Goal: Task Accomplishment & Management: Use online tool/utility

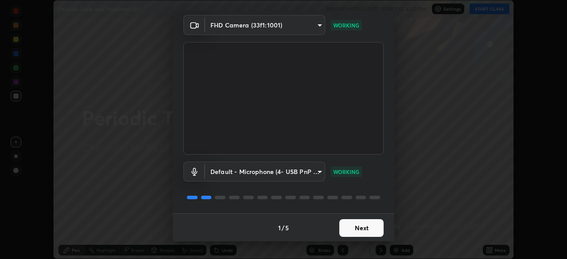
scroll to position [31, 0]
click at [362, 227] on button "Next" at bounding box center [361, 228] width 44 height 18
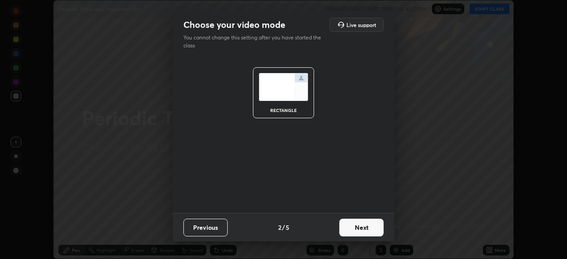
click at [362, 223] on button "Next" at bounding box center [361, 228] width 44 height 18
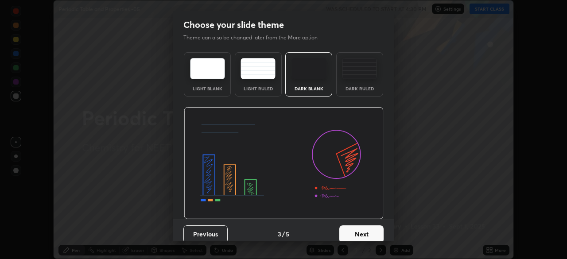
click at [361, 230] on button "Next" at bounding box center [361, 235] width 44 height 18
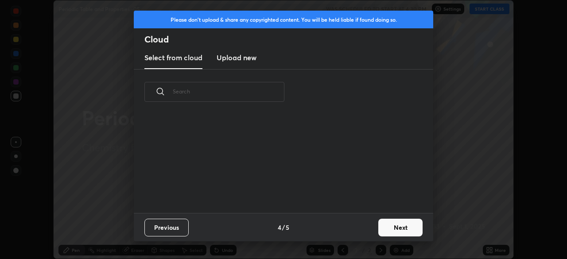
scroll to position [3, 5]
click at [397, 224] on button "Next" at bounding box center [400, 228] width 44 height 18
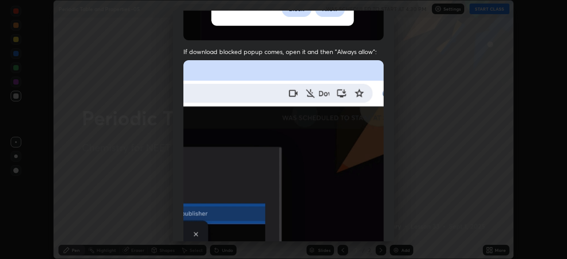
scroll to position [194, 0]
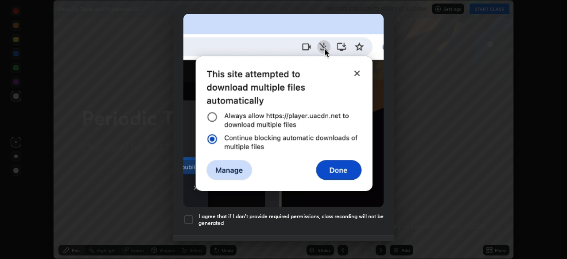
click at [190, 215] on div at bounding box center [188, 219] width 11 height 11
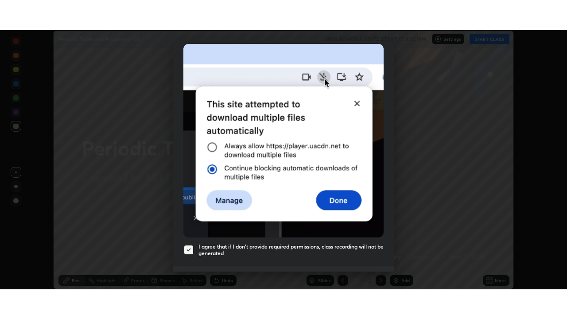
scroll to position [212, 0]
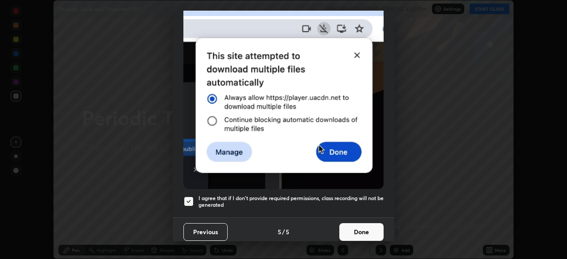
click at [361, 225] on button "Done" at bounding box center [361, 232] width 44 height 18
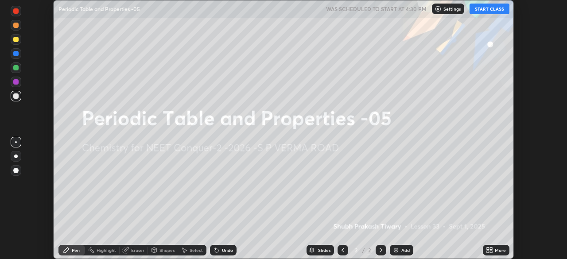
click at [494, 8] on button "START CLASS" at bounding box center [490, 9] width 40 height 11
click at [491, 249] on icon at bounding box center [491, 249] width 2 height 2
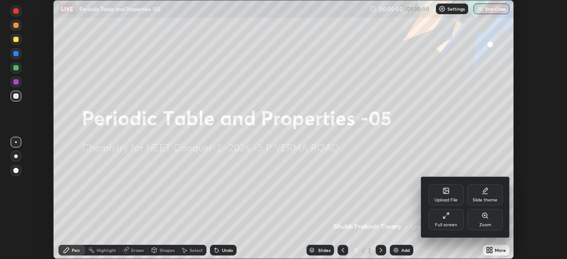
click at [448, 218] on icon at bounding box center [446, 215] width 7 height 7
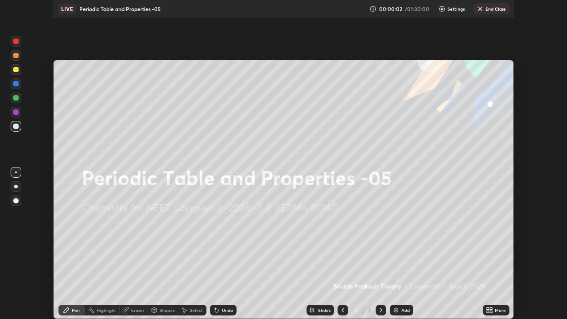
scroll to position [319, 567]
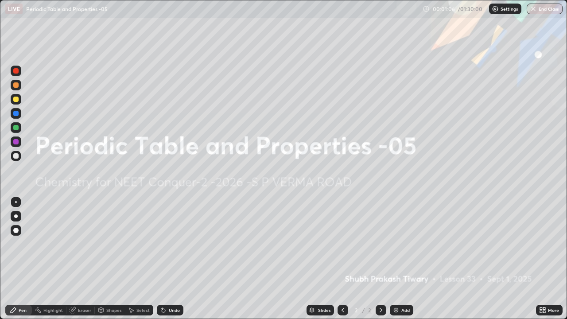
click at [401, 259] on div "Add" at bounding box center [401, 310] width 23 height 11
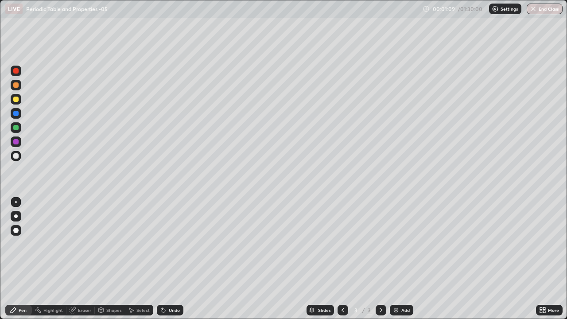
click at [16, 85] on div at bounding box center [15, 84] width 5 height 5
click at [16, 216] on div at bounding box center [16, 216] width 4 height 4
click at [21, 157] on div at bounding box center [16, 156] width 11 height 11
click at [21, 101] on div at bounding box center [16, 99] width 11 height 11
click at [17, 129] on div at bounding box center [15, 127] width 5 height 5
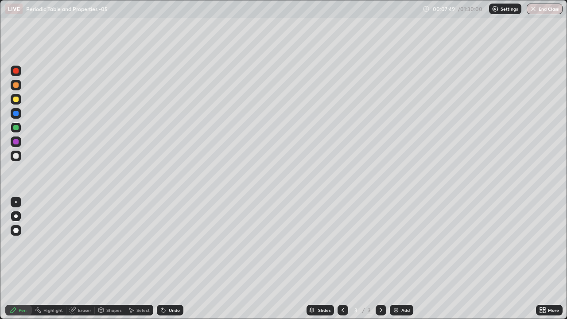
click at [16, 113] on div at bounding box center [15, 113] width 5 height 5
click at [17, 128] on div at bounding box center [15, 127] width 5 height 5
click at [393, 259] on img at bounding box center [396, 310] width 7 height 7
click at [16, 100] on div at bounding box center [15, 99] width 5 height 5
click at [18, 156] on div at bounding box center [15, 155] width 5 height 5
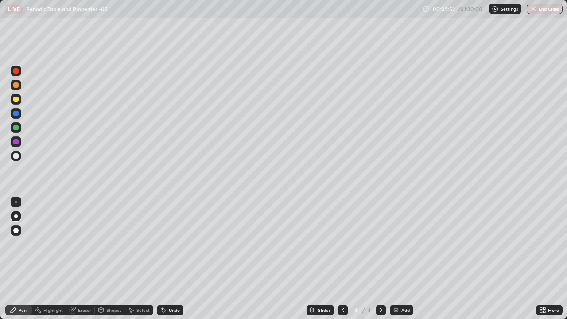
click at [338, 259] on div at bounding box center [343, 310] width 11 height 11
click at [382, 259] on icon at bounding box center [381, 310] width 7 height 7
click at [18, 158] on div at bounding box center [15, 155] width 5 height 5
click at [170, 259] on div "Undo" at bounding box center [170, 310] width 27 height 11
click at [171, 259] on div "Undo" at bounding box center [170, 310] width 27 height 11
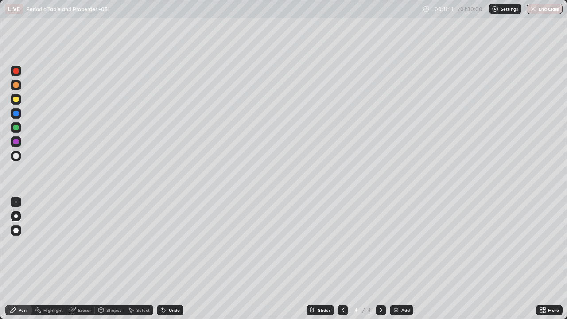
click at [175, 259] on div "Undo" at bounding box center [174, 310] width 11 height 4
click at [16, 129] on div at bounding box center [15, 127] width 5 height 5
click at [16, 118] on div at bounding box center [16, 113] width 11 height 11
click at [16, 158] on div at bounding box center [15, 155] width 5 height 5
click at [20, 128] on div at bounding box center [16, 127] width 11 height 11
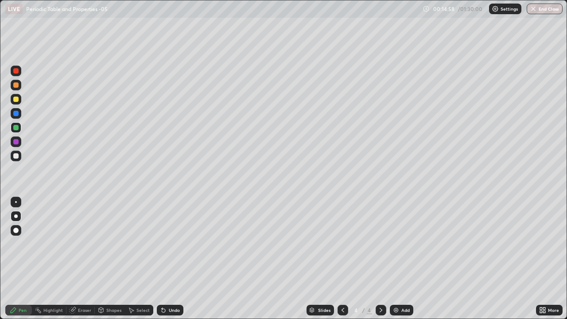
click at [19, 116] on div at bounding box center [16, 113] width 11 height 11
click at [397, 259] on img at bounding box center [396, 310] width 7 height 7
click at [16, 128] on div at bounding box center [15, 127] width 5 height 5
click at [16, 101] on div at bounding box center [15, 99] width 5 height 5
click at [18, 115] on div at bounding box center [15, 113] width 5 height 5
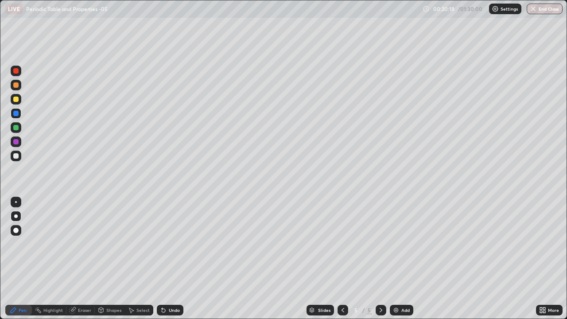
click at [18, 157] on div at bounding box center [15, 155] width 5 height 5
click at [19, 160] on div at bounding box center [16, 156] width 11 height 11
click at [173, 259] on div "Undo" at bounding box center [174, 310] width 11 height 4
click at [175, 259] on div "Undo" at bounding box center [174, 310] width 11 height 4
click at [17, 129] on div at bounding box center [15, 127] width 5 height 5
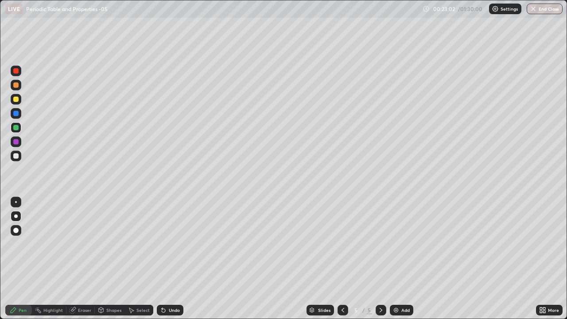
click at [21, 157] on div at bounding box center [16, 156] width 11 height 11
click at [178, 259] on div "Undo" at bounding box center [170, 310] width 27 height 11
click at [177, 259] on div "Undo" at bounding box center [170, 310] width 27 height 11
click at [176, 259] on div "Undo" at bounding box center [174, 310] width 11 height 4
click at [179, 259] on div "Undo" at bounding box center [170, 310] width 27 height 11
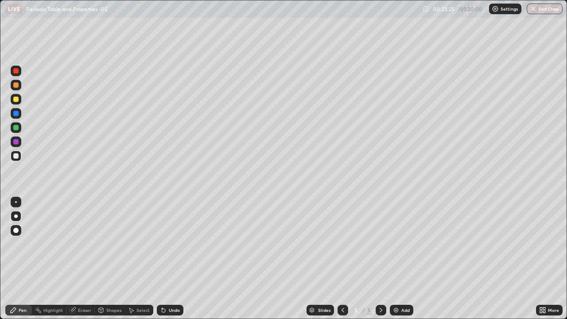
click at [181, 259] on div "Undo" at bounding box center [170, 310] width 27 height 11
click at [20, 132] on div at bounding box center [16, 128] width 11 height 14
click at [404, 259] on div "Add" at bounding box center [401, 310] width 23 height 11
click at [17, 115] on div at bounding box center [15, 113] width 5 height 5
click at [17, 157] on div at bounding box center [15, 155] width 5 height 5
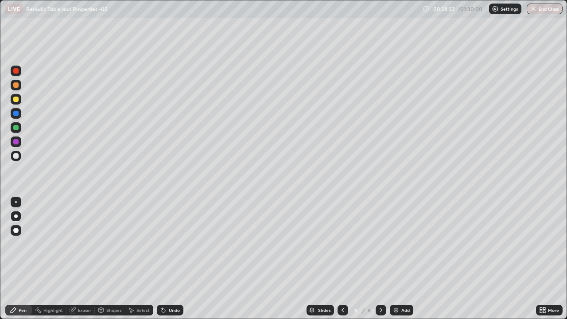
click at [396, 259] on img at bounding box center [396, 310] width 7 height 7
click at [18, 113] on div at bounding box center [15, 113] width 5 height 5
click at [18, 160] on div at bounding box center [16, 156] width 11 height 11
click at [17, 100] on div at bounding box center [15, 99] width 5 height 5
click at [19, 159] on div at bounding box center [16, 156] width 11 height 11
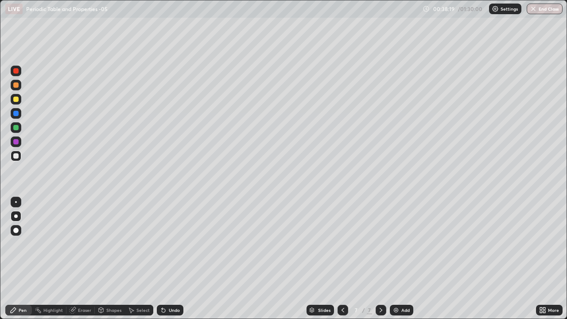
click at [403, 259] on div "Add" at bounding box center [405, 310] width 8 height 4
click at [16, 87] on div at bounding box center [15, 84] width 5 height 5
click at [86, 259] on div "Eraser" at bounding box center [84, 310] width 13 height 4
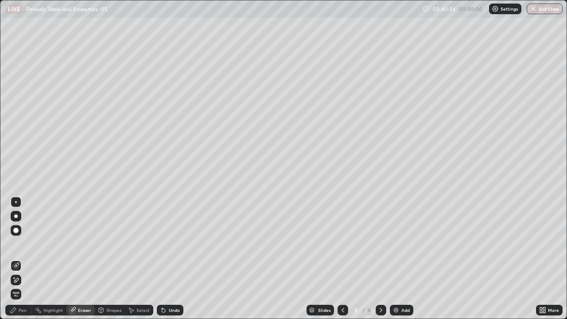
click at [28, 259] on div "Pen" at bounding box center [18, 310] width 27 height 11
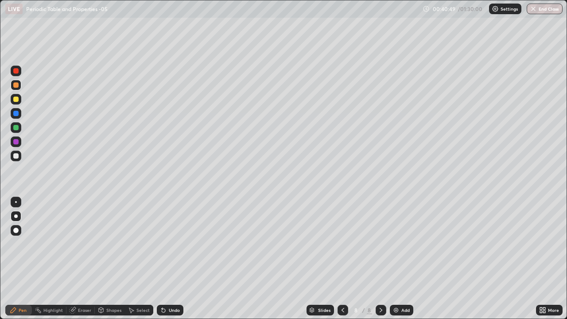
click at [19, 156] on div at bounding box center [16, 156] width 11 height 11
click at [16, 86] on div at bounding box center [15, 84] width 5 height 5
click at [18, 156] on div at bounding box center [15, 155] width 5 height 5
click at [15, 117] on div at bounding box center [16, 113] width 11 height 11
click at [177, 259] on div "Undo" at bounding box center [174, 310] width 11 height 4
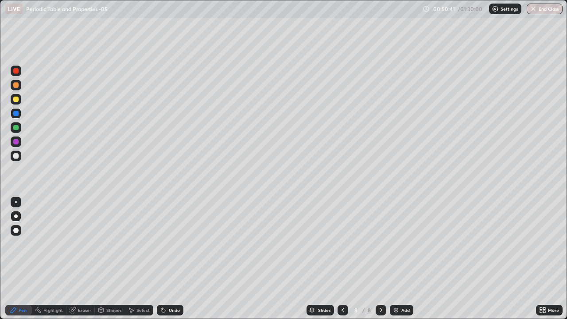
click at [175, 259] on div "Undo" at bounding box center [174, 310] width 11 height 4
click at [402, 259] on div "Add" at bounding box center [401, 310] width 23 height 11
click at [18, 86] on div at bounding box center [15, 84] width 5 height 5
click at [19, 157] on div at bounding box center [16, 156] width 11 height 11
click at [20, 156] on div at bounding box center [16, 156] width 11 height 11
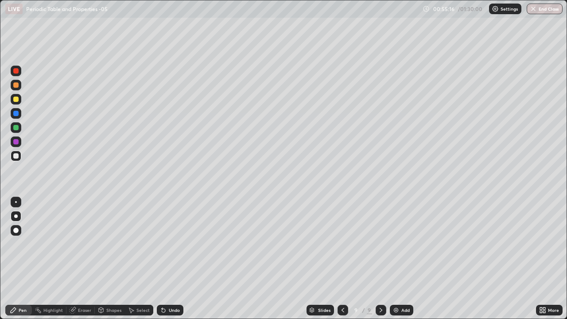
click at [19, 129] on div at bounding box center [16, 127] width 11 height 11
click at [401, 259] on div "Add" at bounding box center [405, 310] width 8 height 4
click at [18, 117] on div at bounding box center [16, 113] width 11 height 11
click at [16, 156] on div at bounding box center [15, 155] width 5 height 5
click at [20, 156] on div at bounding box center [16, 156] width 11 height 11
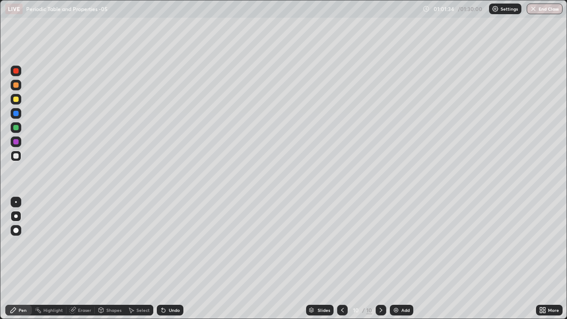
click at [179, 259] on div "Undo" at bounding box center [170, 310] width 27 height 11
click at [176, 259] on div "Undo" at bounding box center [170, 310] width 27 height 11
click at [18, 129] on div at bounding box center [15, 127] width 5 height 5
click at [16, 156] on div at bounding box center [15, 155] width 5 height 5
click at [17, 113] on div at bounding box center [15, 113] width 5 height 5
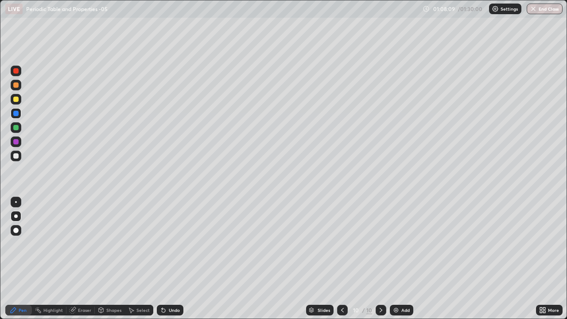
click at [17, 153] on div at bounding box center [15, 155] width 5 height 5
click at [179, 259] on div "Undo" at bounding box center [170, 310] width 27 height 11
click at [393, 259] on img at bounding box center [396, 310] width 7 height 7
click at [18, 86] on div at bounding box center [15, 84] width 5 height 5
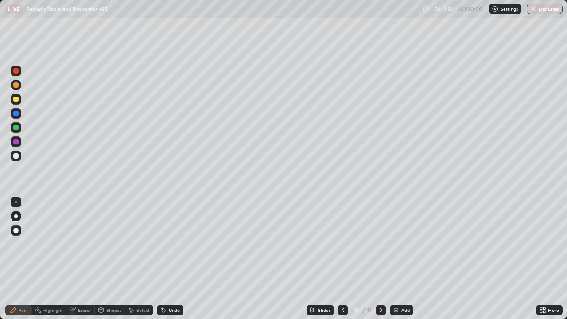
click at [178, 259] on div "Undo" at bounding box center [174, 310] width 11 height 4
click at [178, 259] on div "Undo" at bounding box center [170, 310] width 27 height 11
click at [20, 157] on div at bounding box center [16, 156] width 11 height 11
click at [17, 159] on div at bounding box center [16, 156] width 11 height 11
click at [174, 259] on div "Undo" at bounding box center [174, 310] width 11 height 4
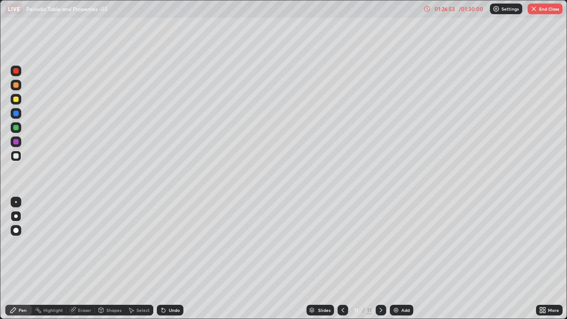
click at [549, 12] on button "End Class" at bounding box center [545, 9] width 35 height 11
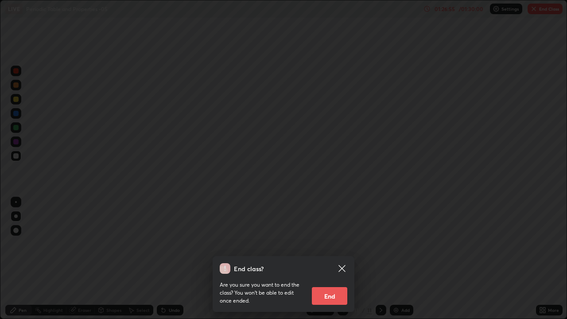
click at [345, 259] on button "End" at bounding box center [329, 296] width 35 height 18
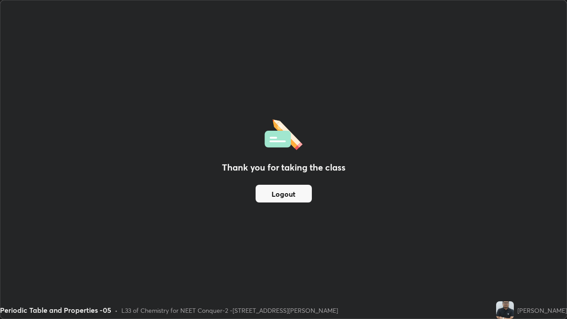
click at [284, 190] on button "Logout" at bounding box center [284, 194] width 56 height 18
